Goal: Task Accomplishment & Management: Manage account settings

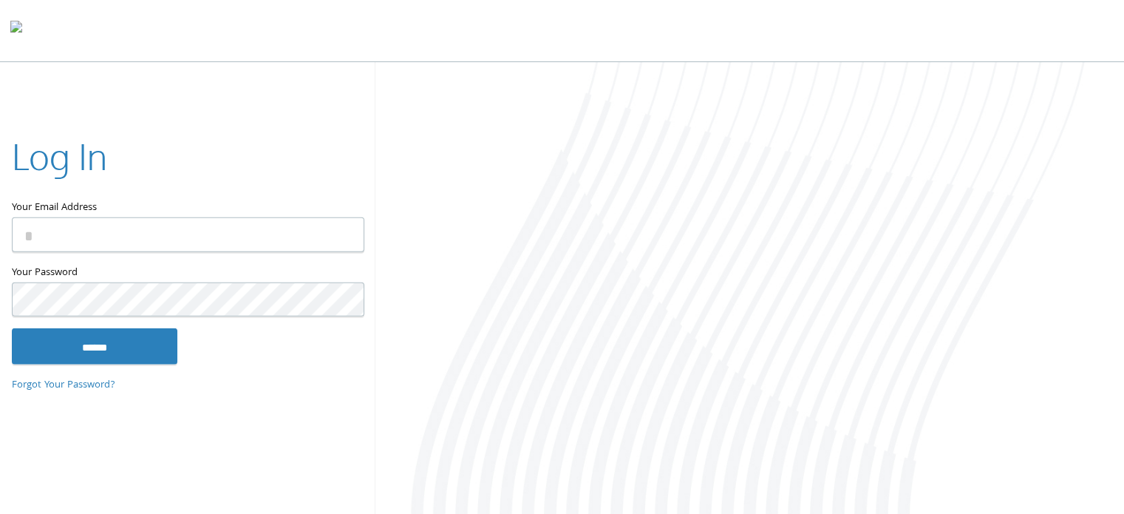
click at [189, 224] on input "Your Email Address" at bounding box center [188, 234] width 353 height 35
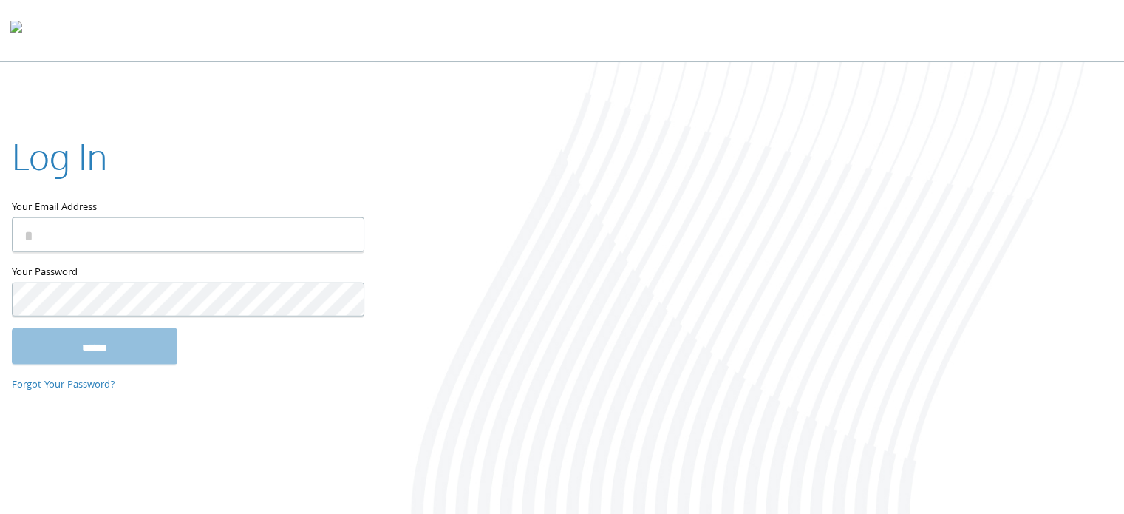
type input "**********"
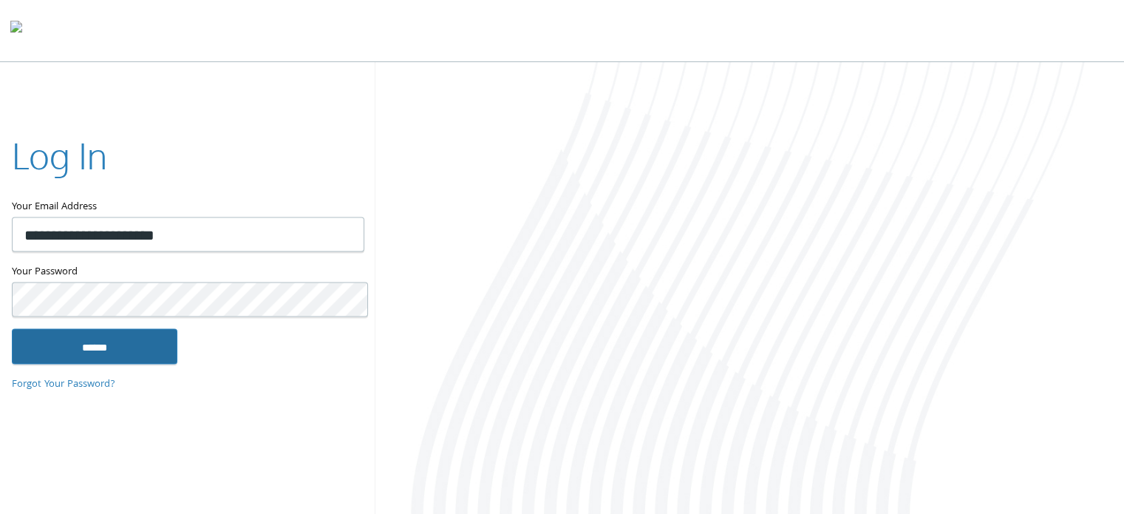
click at [82, 344] on input "******" at bounding box center [95, 345] width 166 height 35
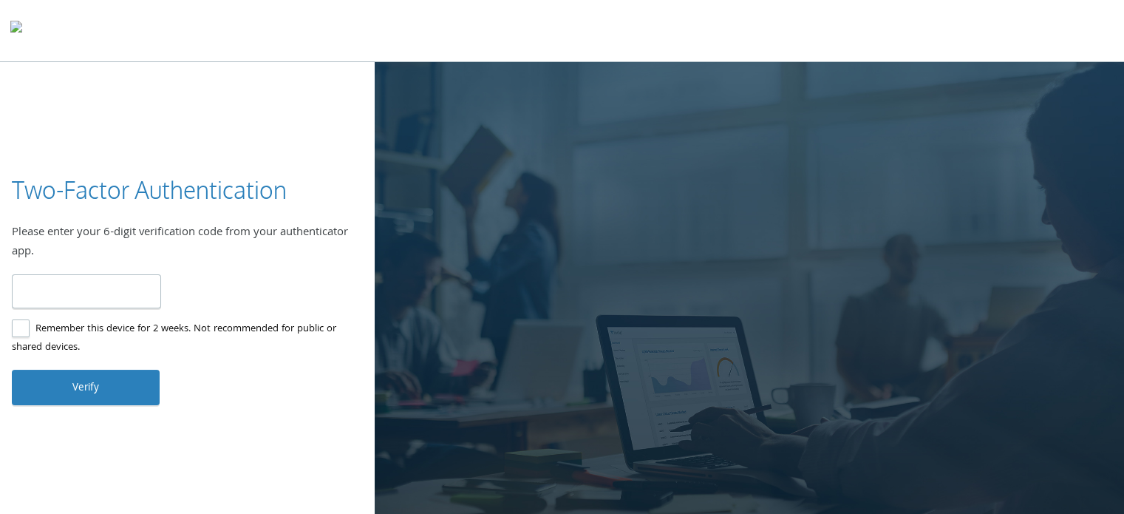
type input "******"
